Goal: Information Seeking & Learning: Learn about a topic

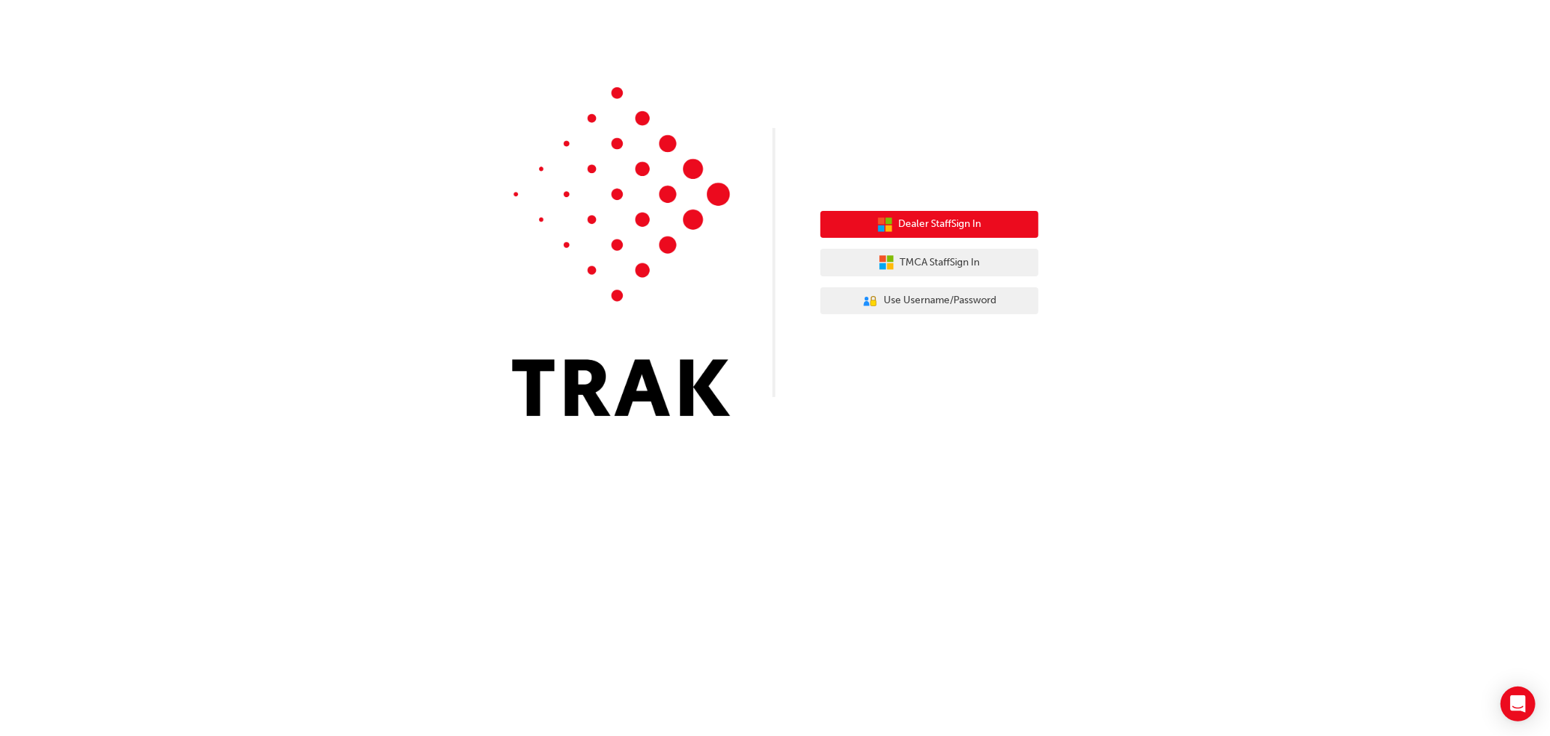
click at [926, 226] on span "Dealer Staff Sign In" at bounding box center [940, 224] width 83 height 17
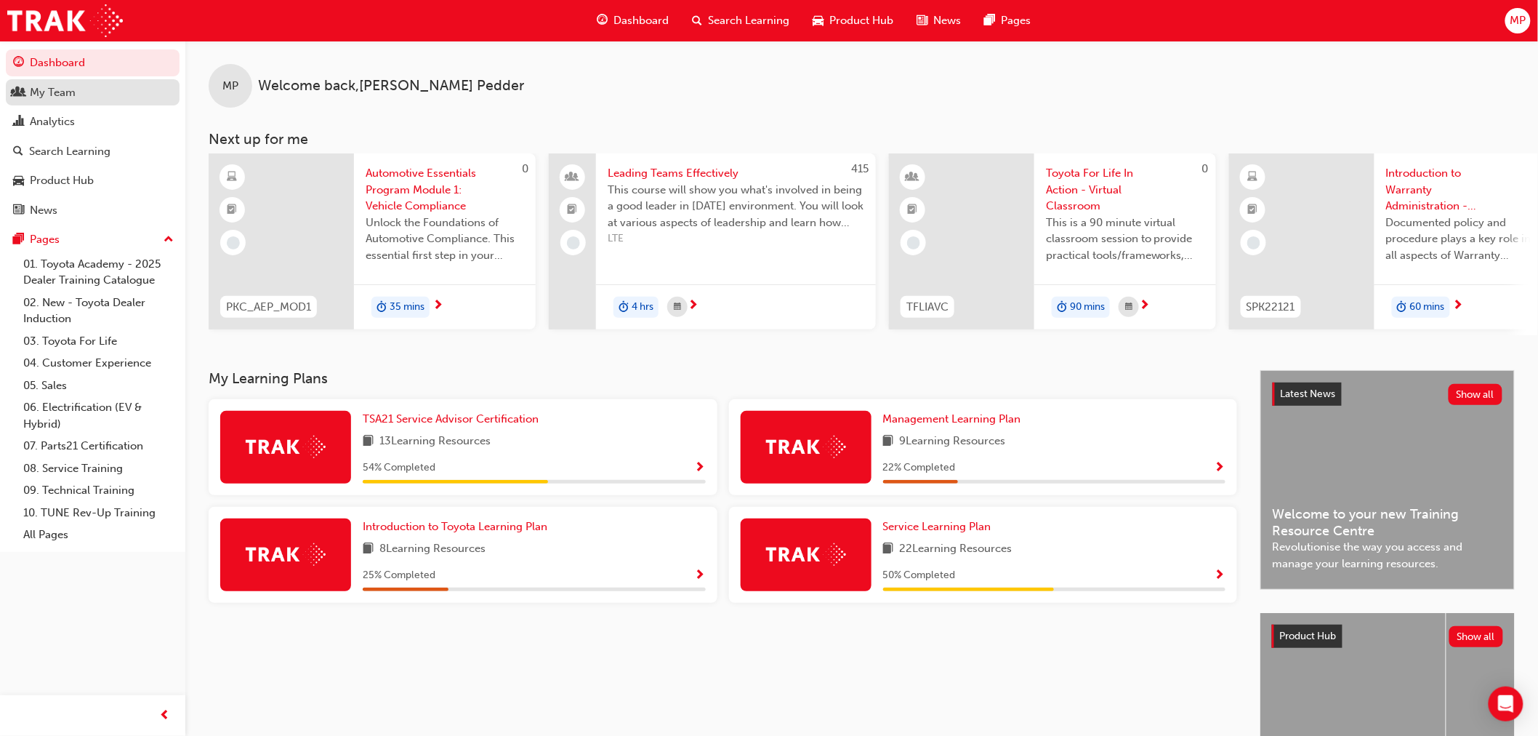
click at [59, 92] on div "My Team" at bounding box center [53, 92] width 46 height 17
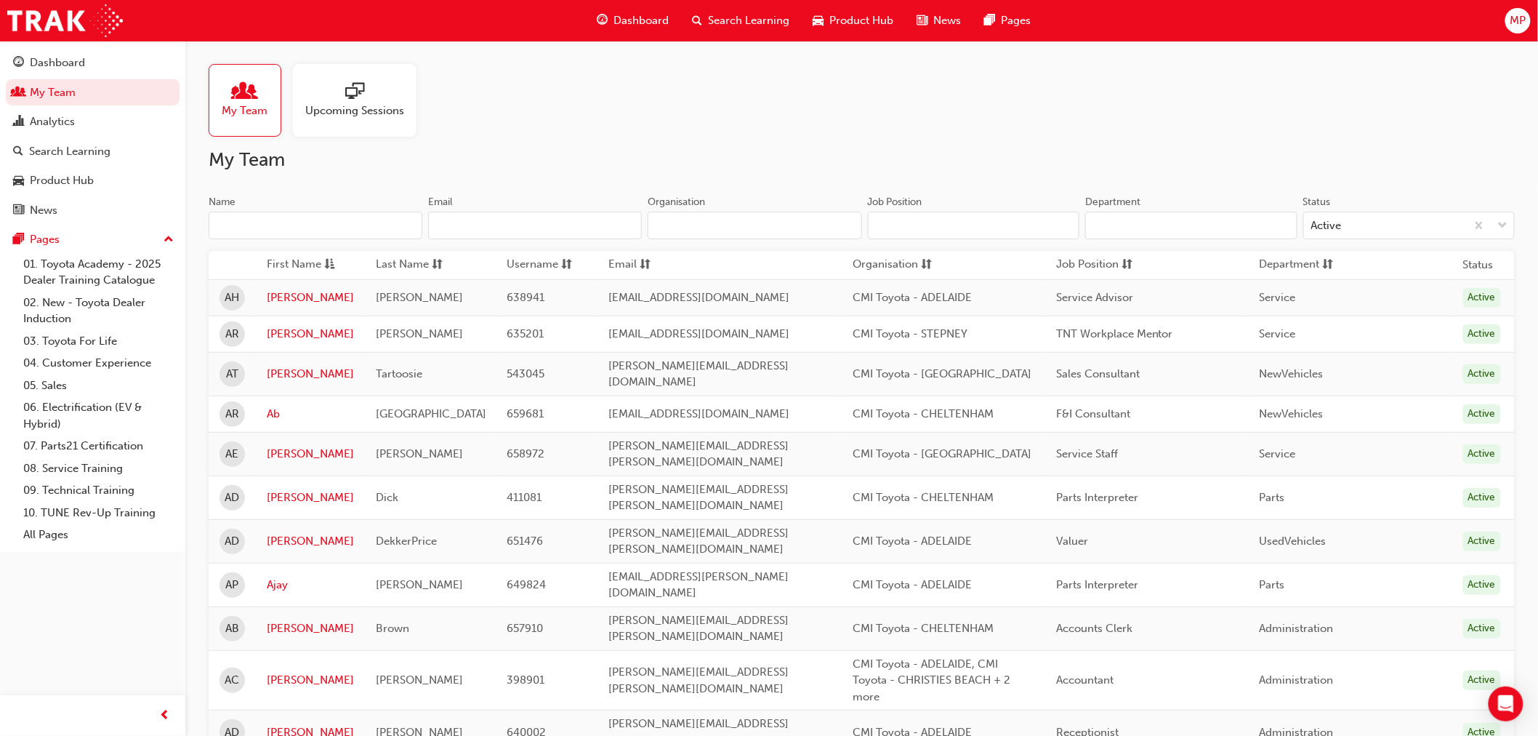
click at [317, 219] on input "Name" at bounding box center [316, 226] width 214 height 28
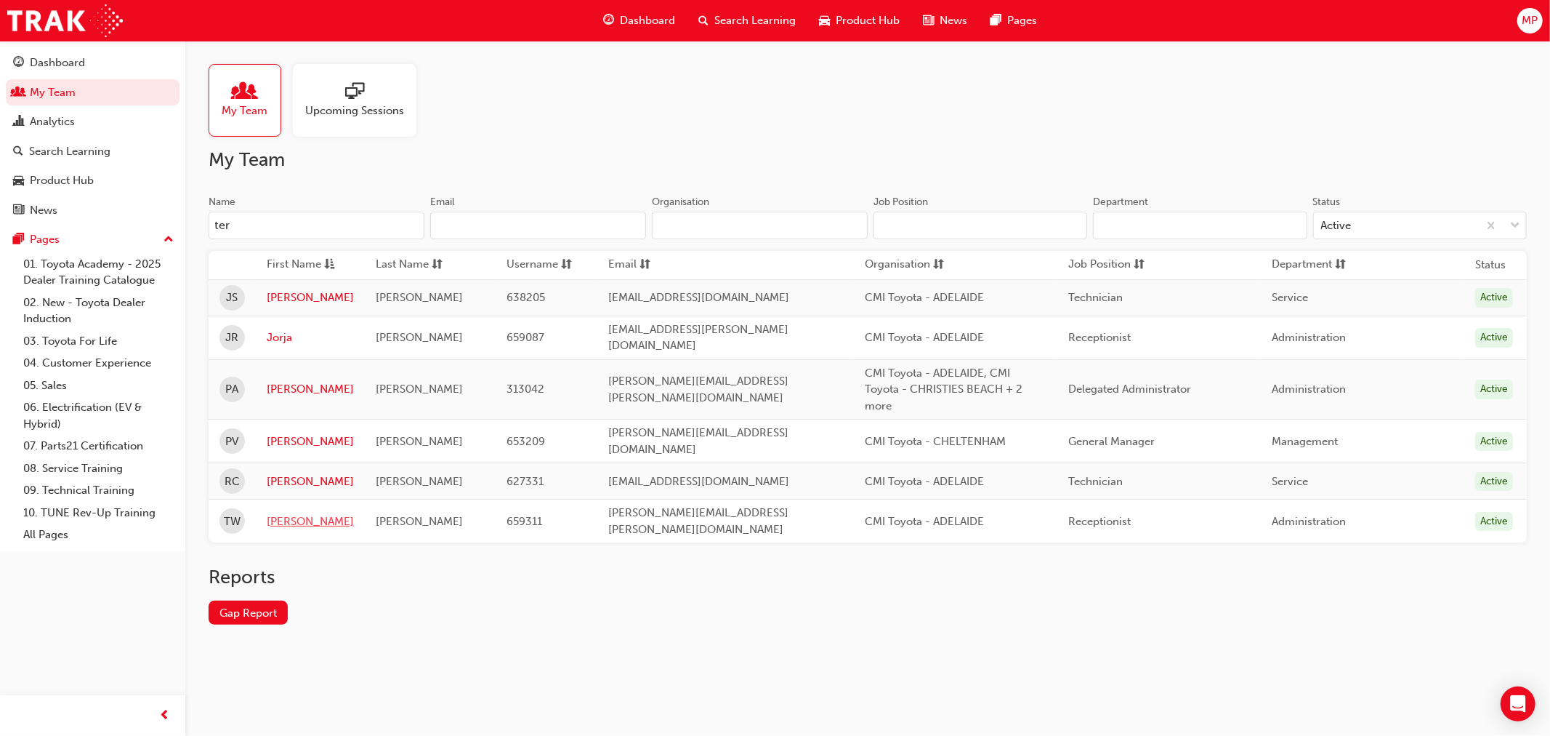
type input "ter"
click at [284, 513] on link "[PERSON_NAME]" at bounding box center [310, 521] width 87 height 17
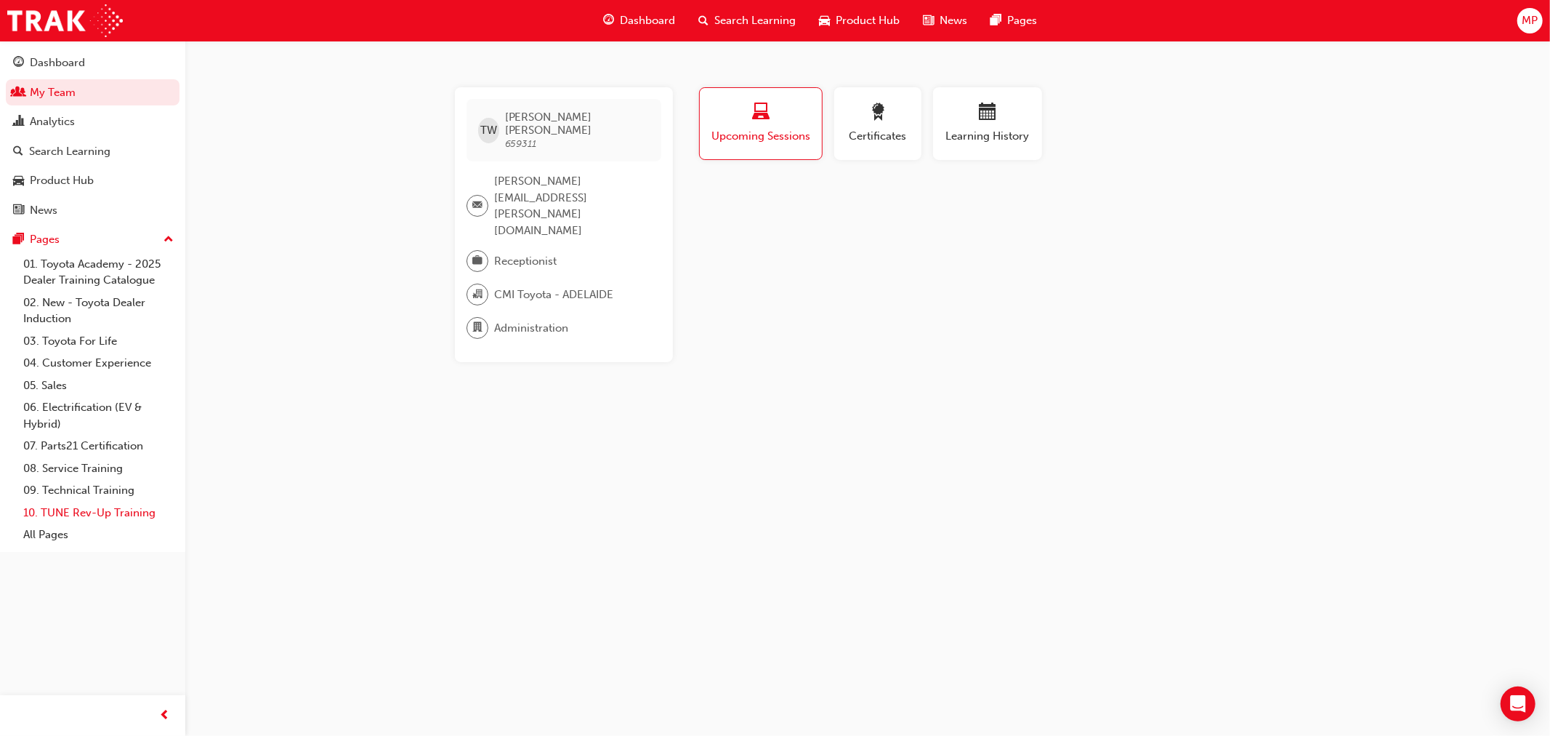
click at [131, 518] on link "10. TUNE Rev-Up Training" at bounding box center [98, 513] width 162 height 23
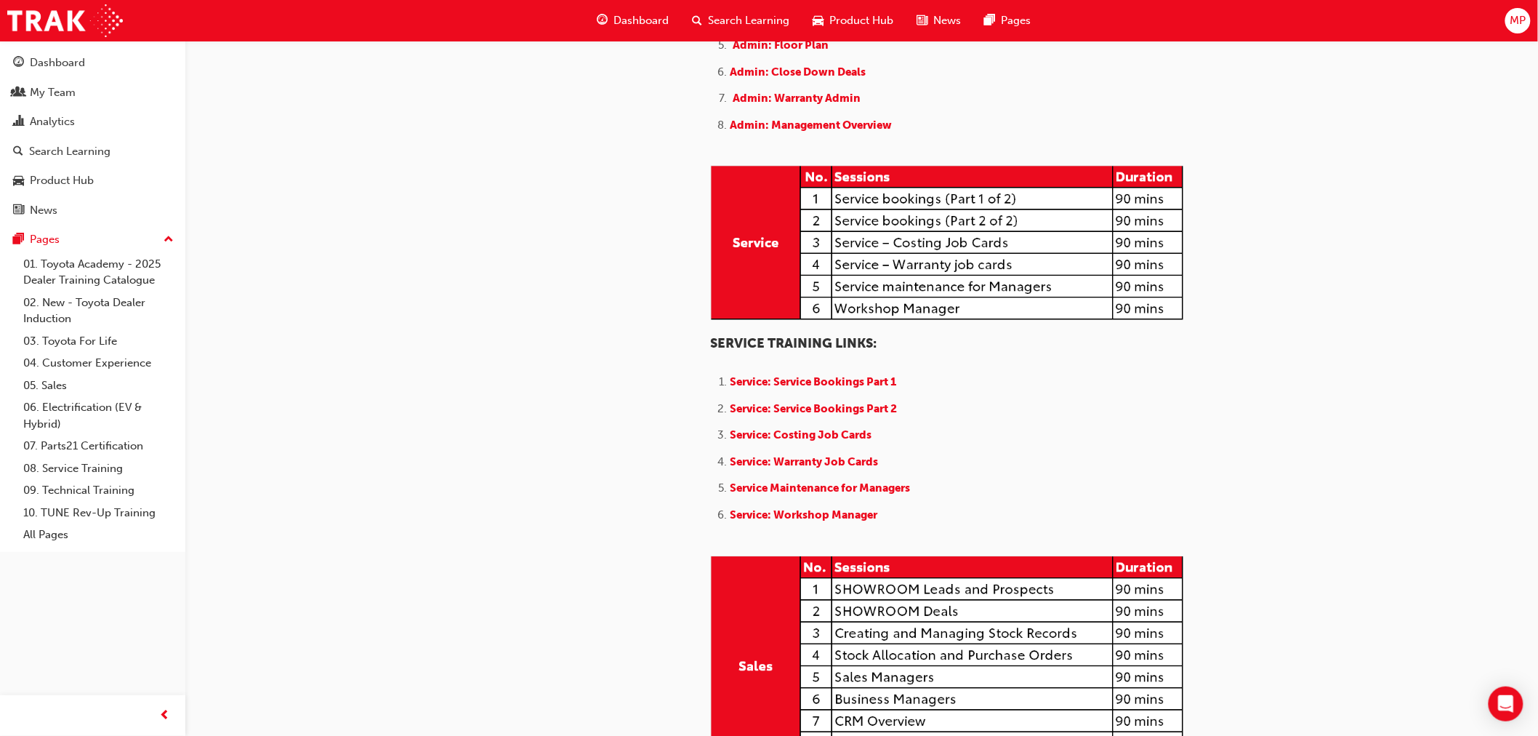
scroll to position [808, 0]
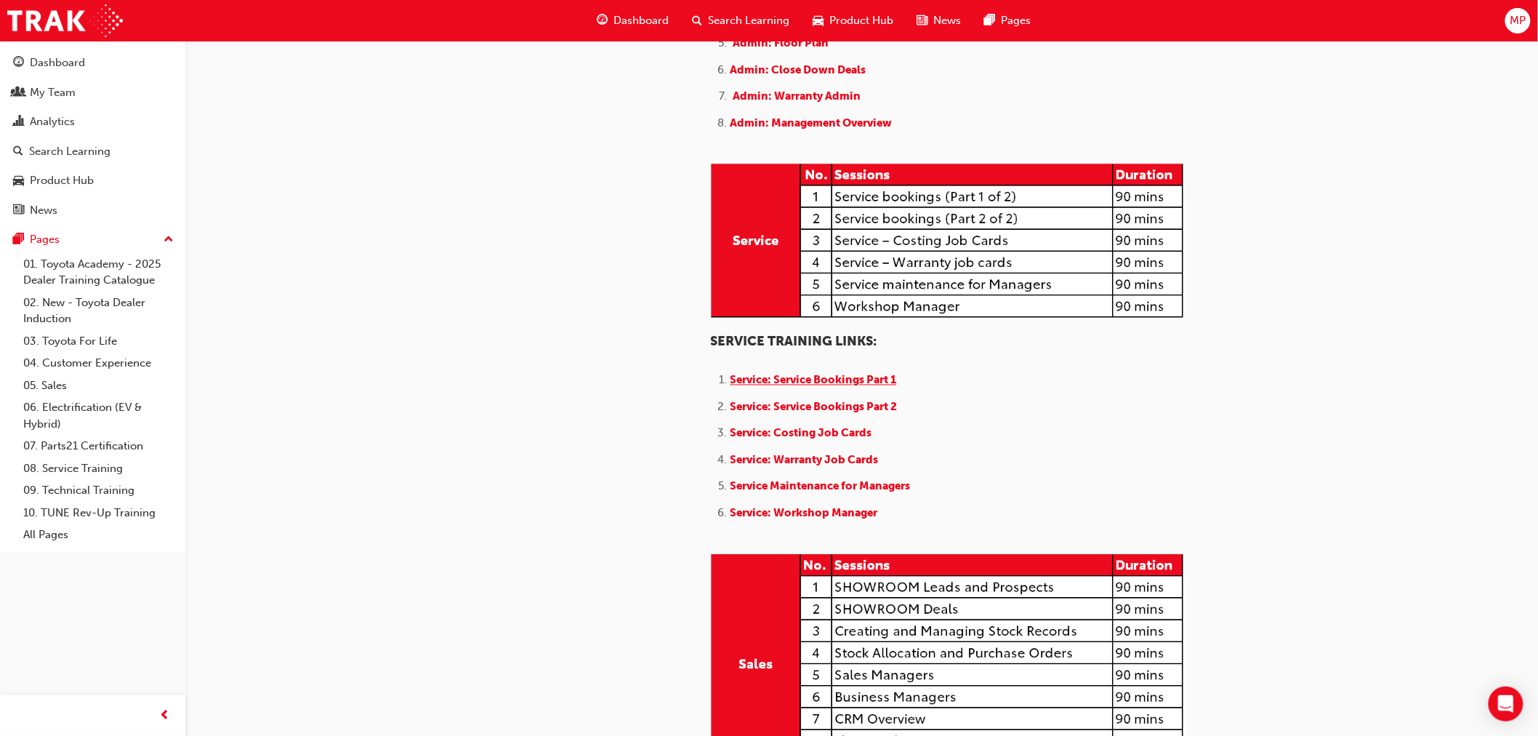
click at [870, 387] on span "Service: Service Bookings Part 1" at bounding box center [814, 380] width 166 height 13
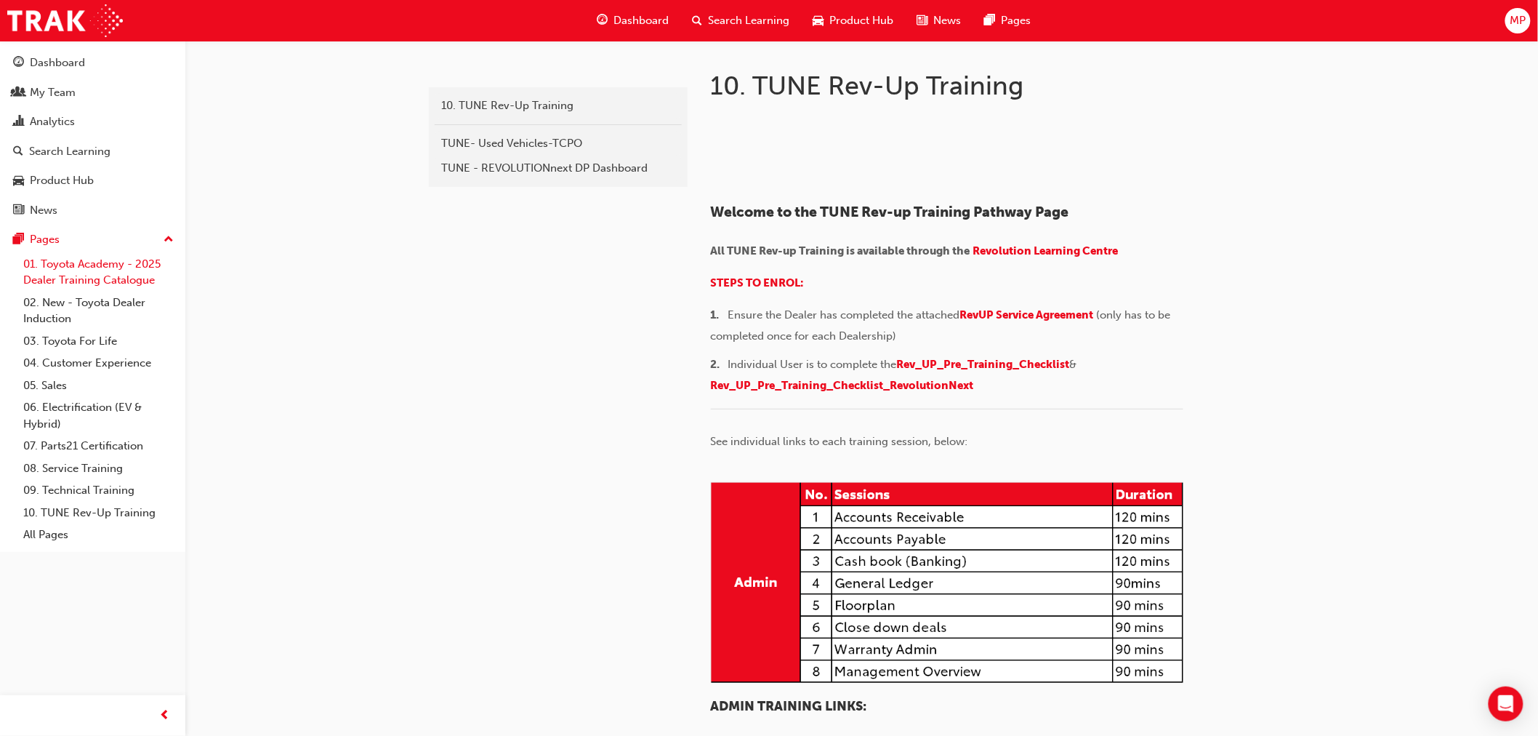
click at [107, 271] on link "01. Toyota Academy - 2025 Dealer Training Catalogue" at bounding box center [98, 272] width 162 height 39
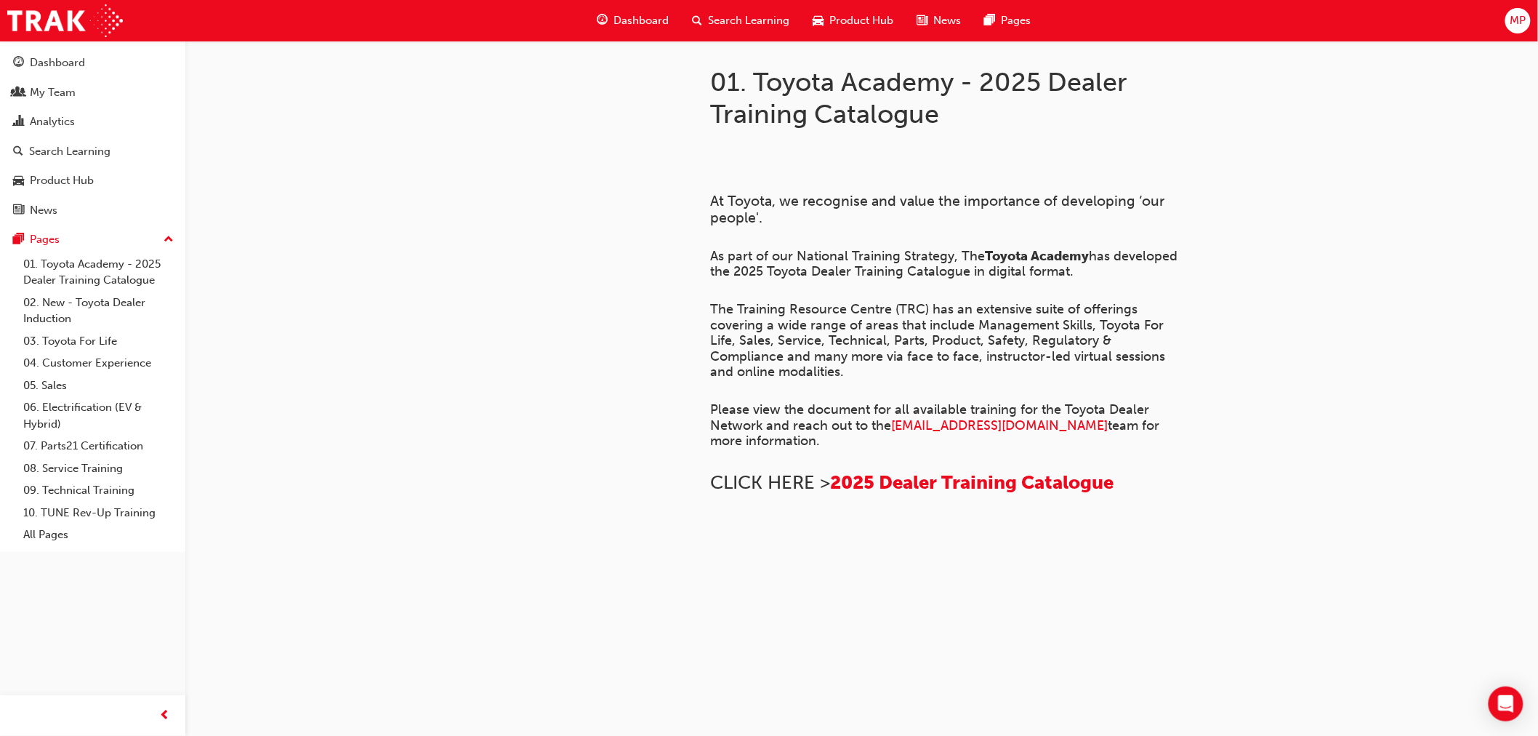
scroll to position [921, 0]
click at [100, 343] on link "03. Toyota For Life" at bounding box center [98, 341] width 162 height 23
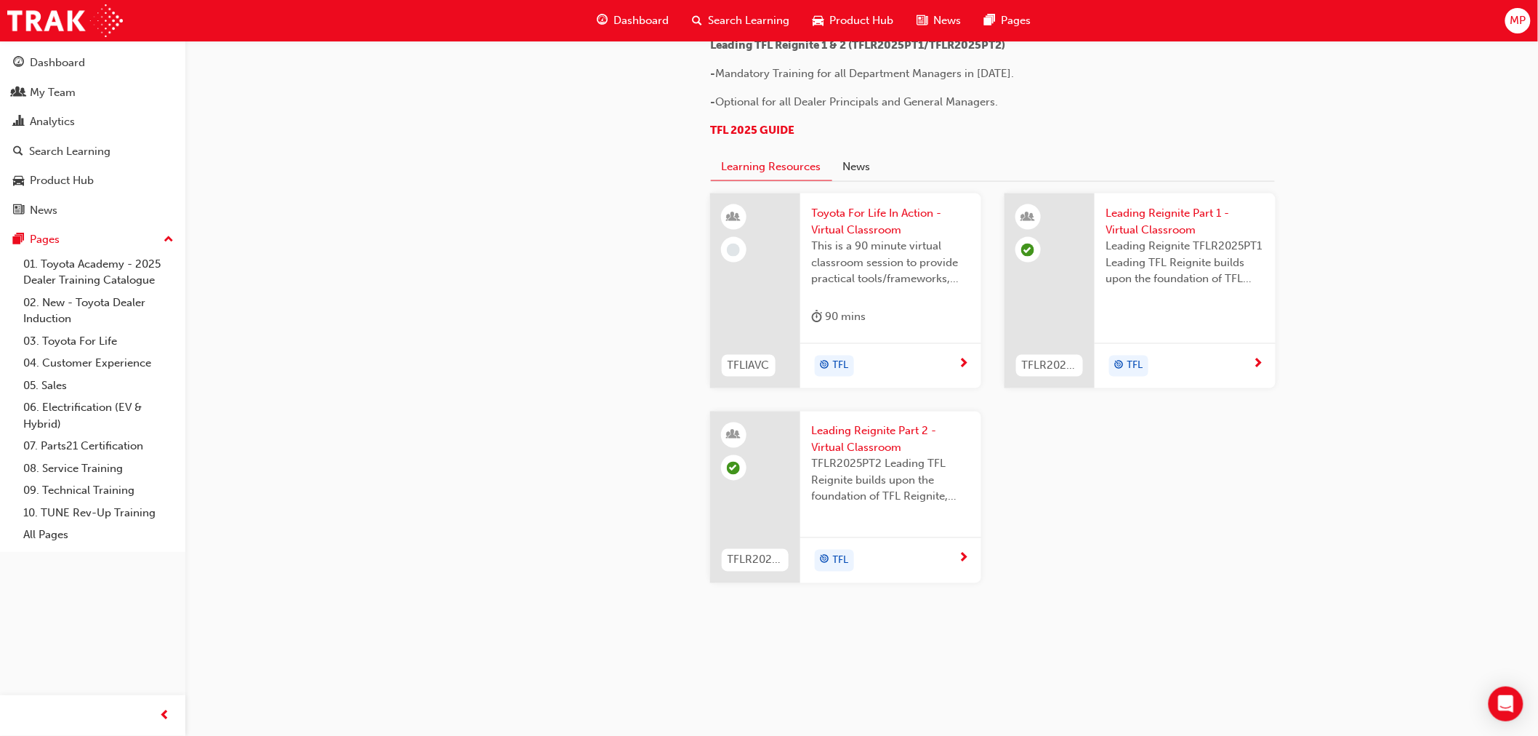
scroll to position [1372, 0]
click at [97, 365] on link "04. Customer Experience" at bounding box center [98, 363] width 162 height 23
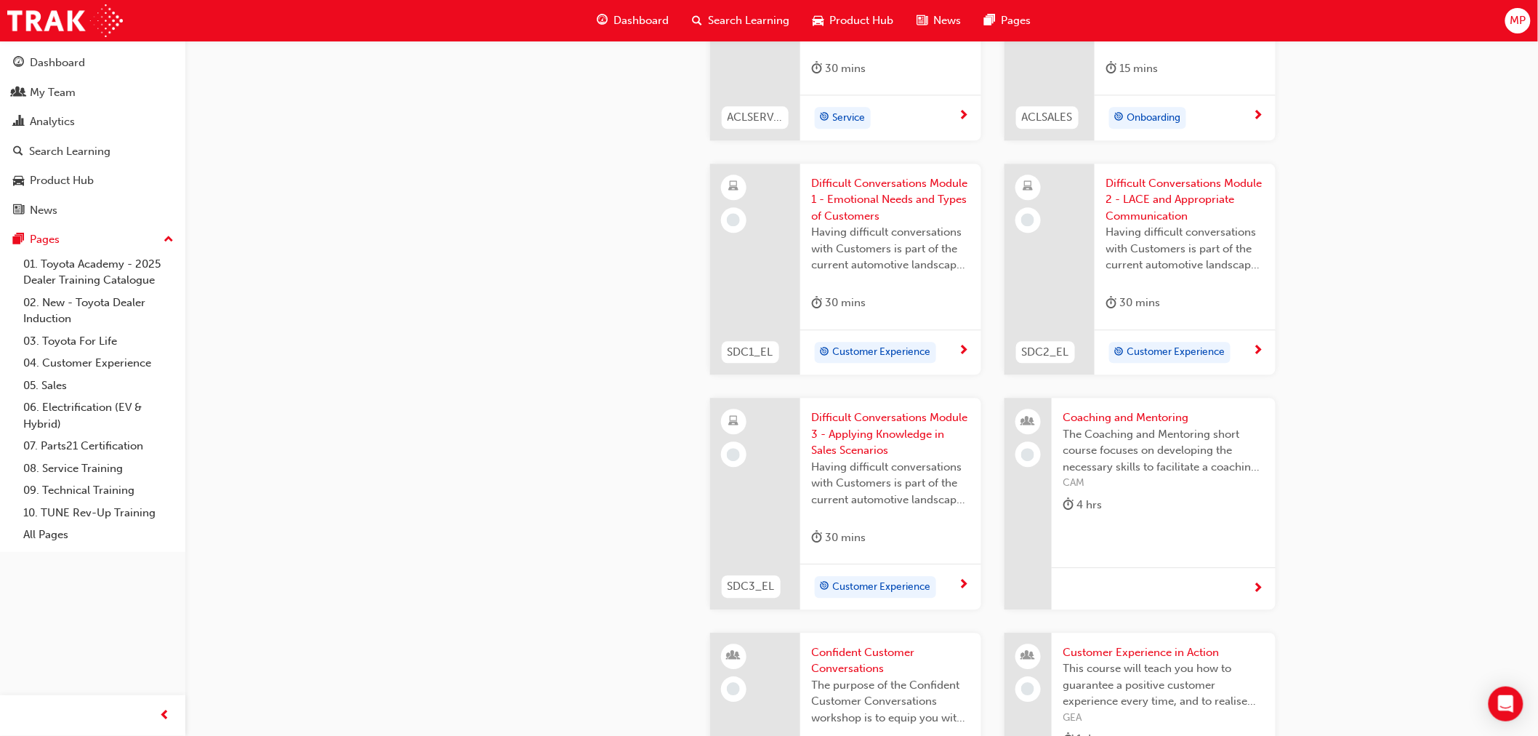
scroll to position [1372, 0]
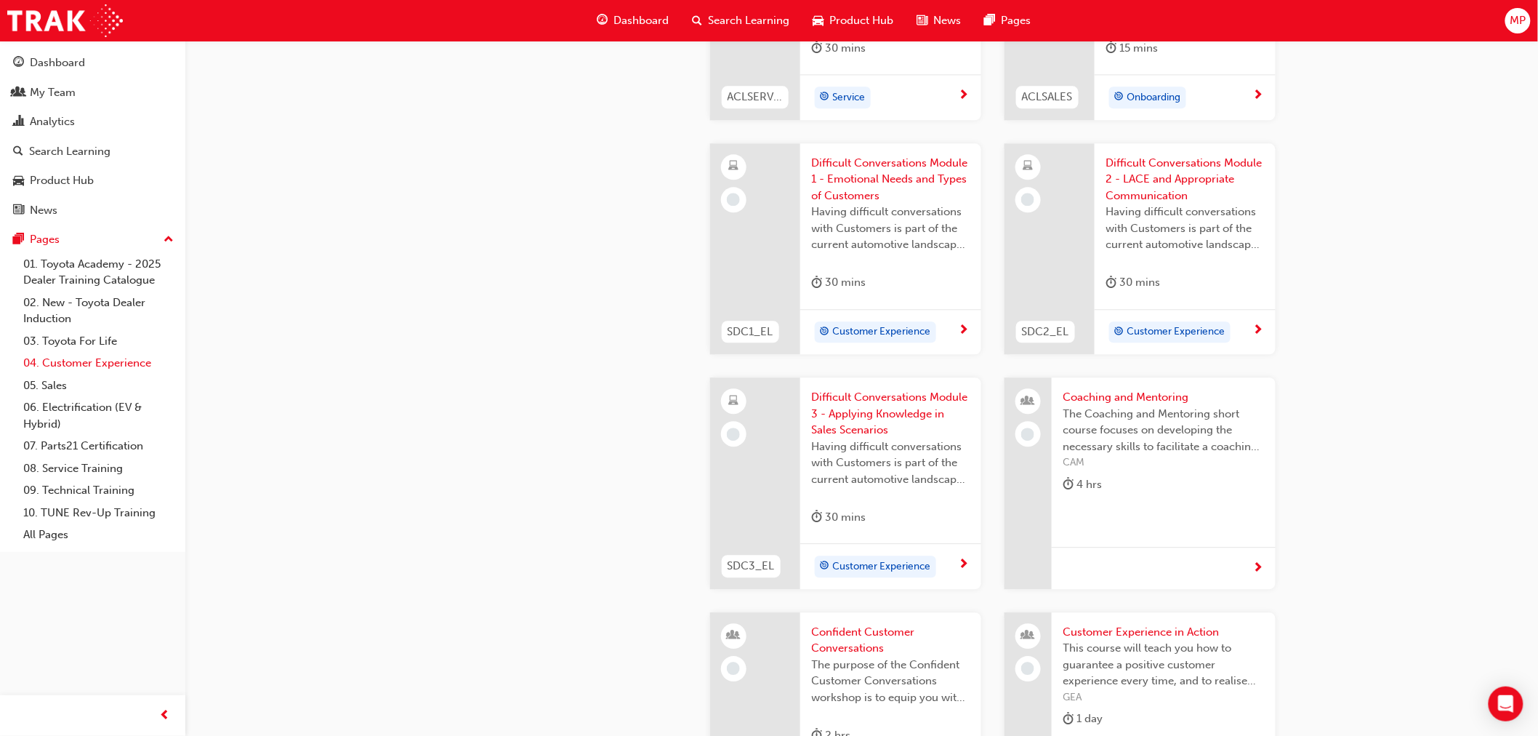
click at [105, 364] on link "04. Customer Experience" at bounding box center [98, 363] width 162 height 23
click at [64, 388] on link "05. Sales" at bounding box center [98, 385] width 162 height 23
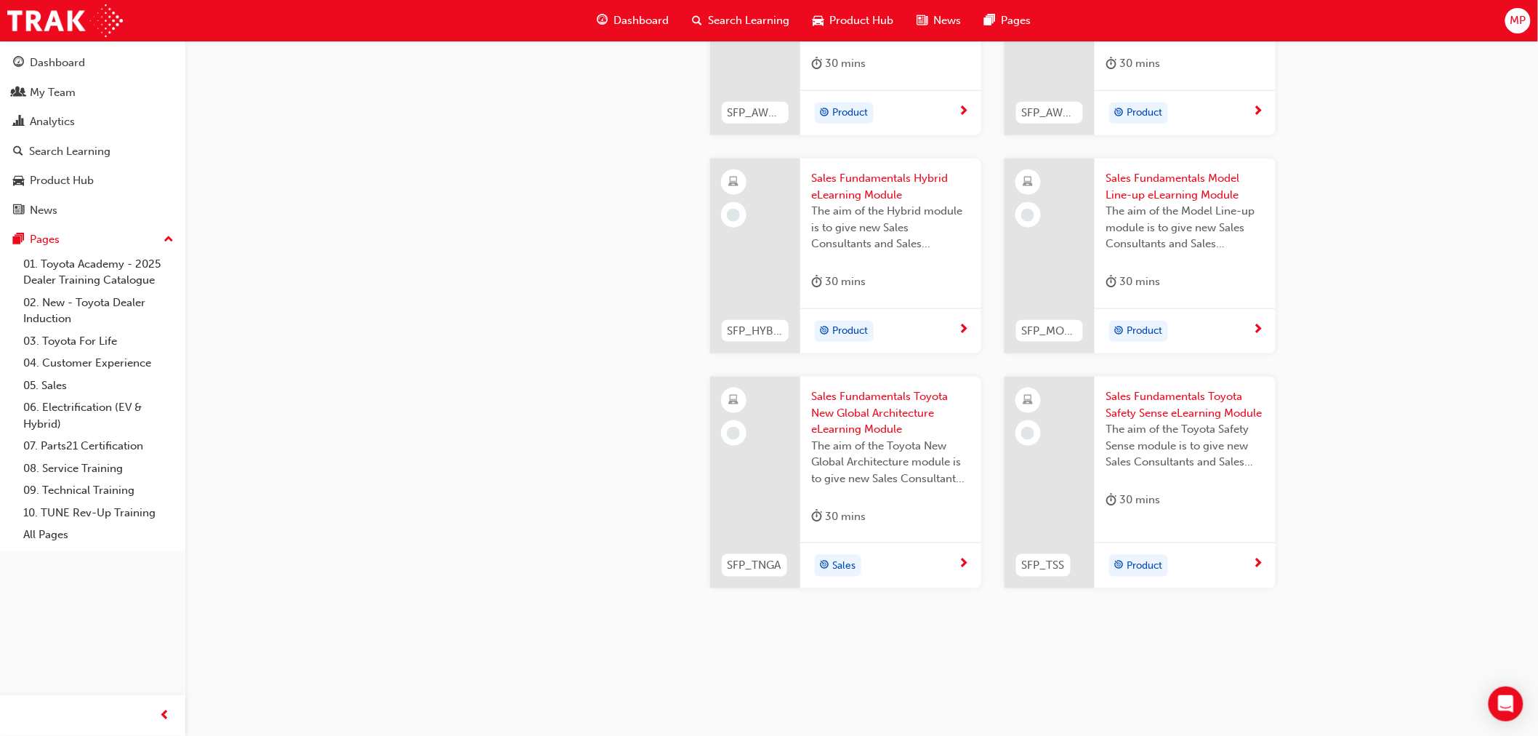
scroll to position [543, 0]
click at [96, 470] on link "08. Service Training" at bounding box center [98, 468] width 162 height 23
